Goal: Obtain resource: Download file/media

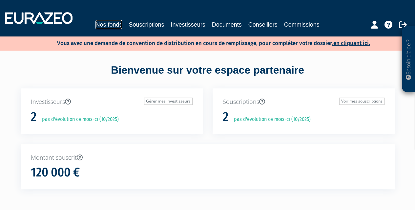
click at [111, 26] on link "Nos fonds" at bounding box center [108, 24] width 27 height 9
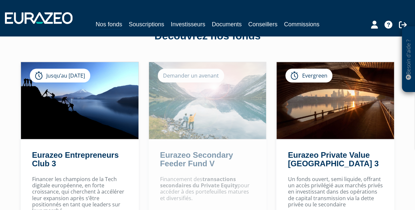
scroll to position [49, 0]
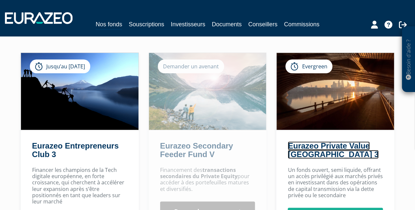
click at [314, 146] on link "Eurazeo Private Value [GEOGRAPHIC_DATA] 3" at bounding box center [333, 149] width 91 height 17
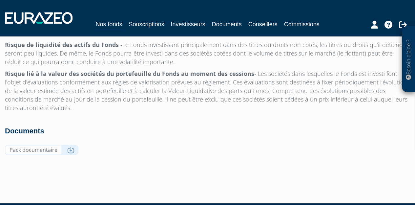
scroll to position [2165, 0]
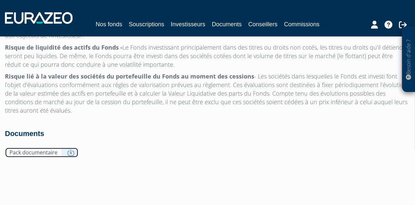
click at [31, 147] on link "Pack documentaire" at bounding box center [41, 152] width 73 height 10
